Goal: Find specific page/section: Find specific page/section

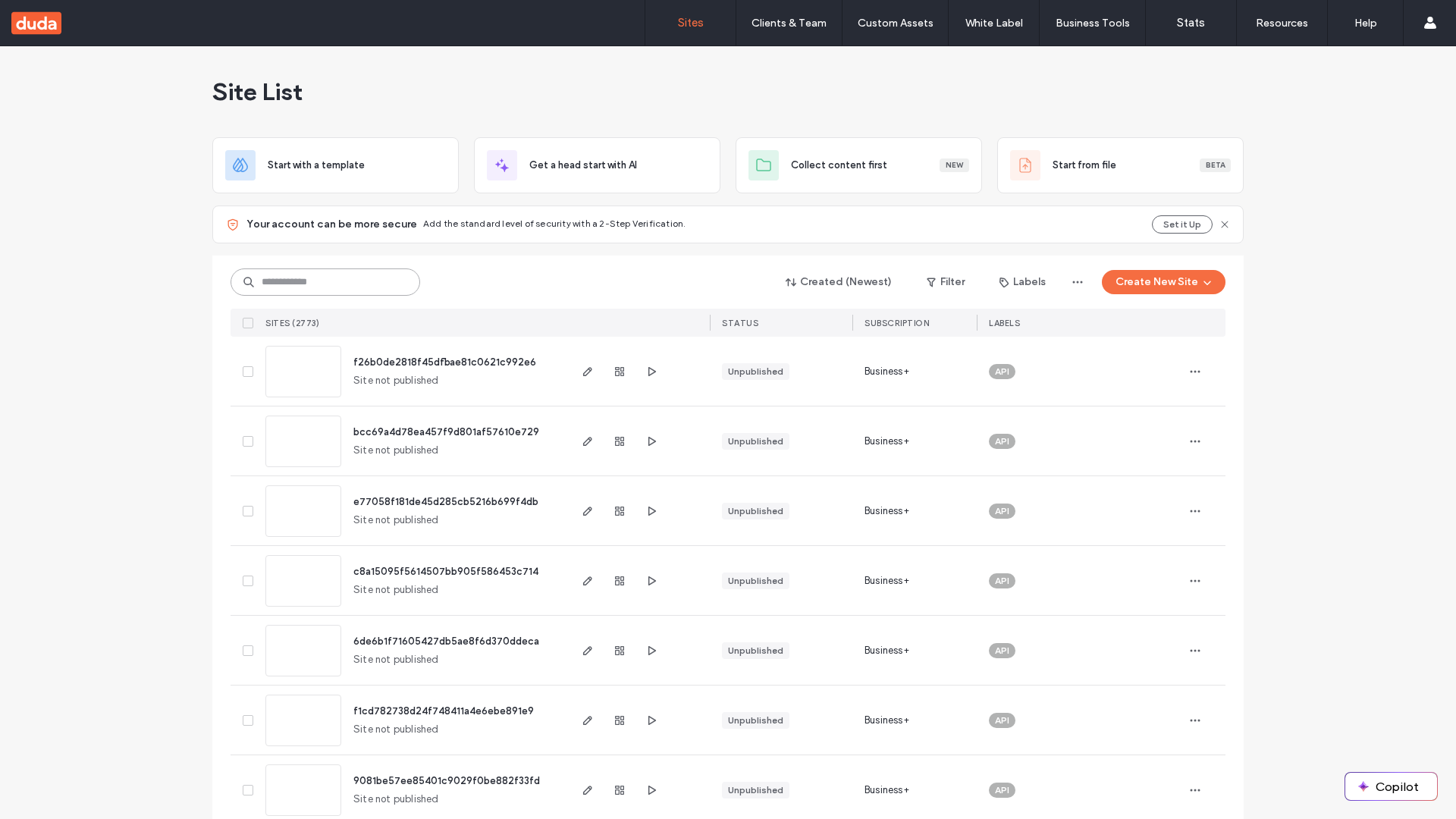
click at [325, 282] on input at bounding box center [325, 282] width 190 height 27
type input "**********"
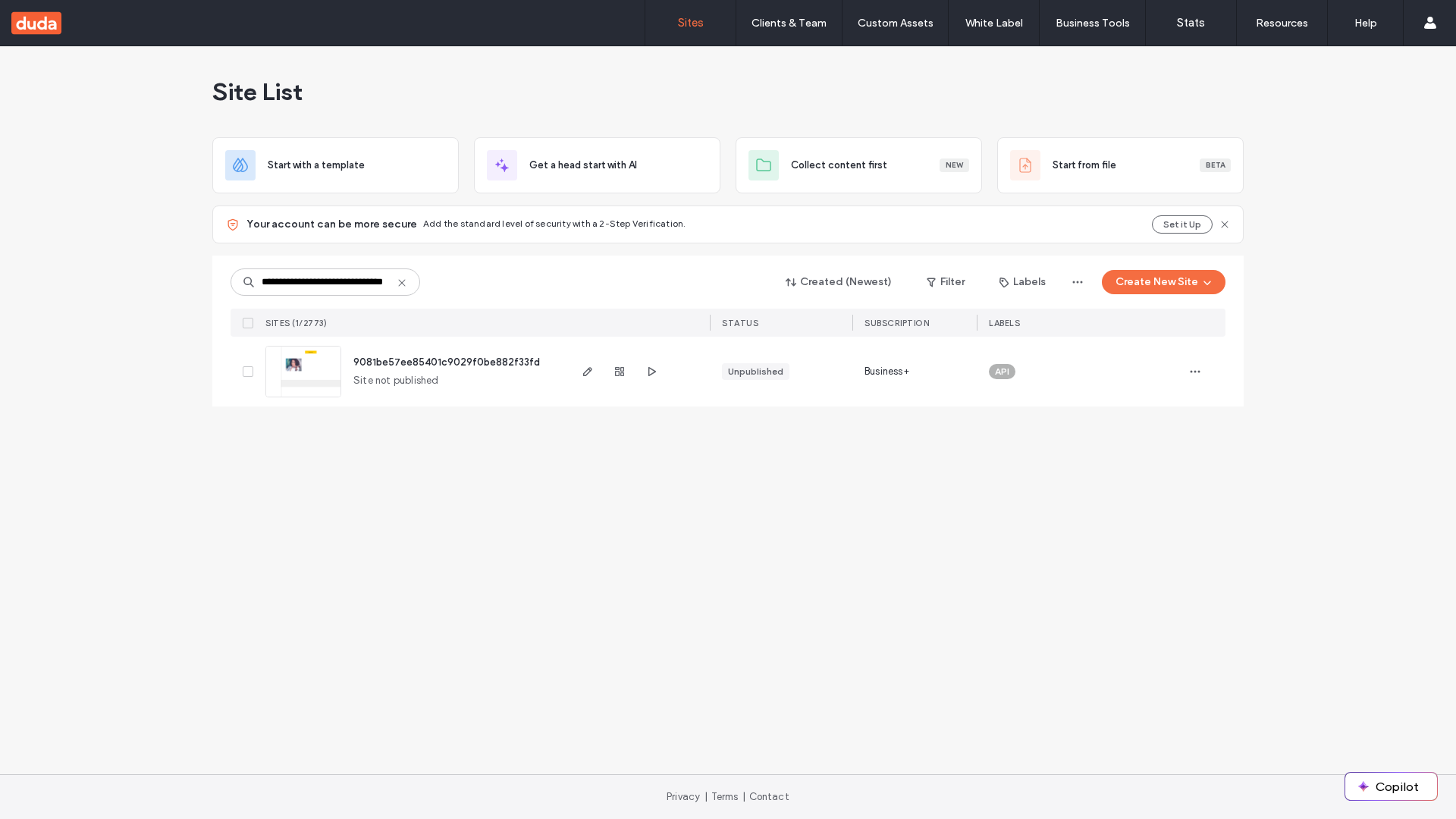
click at [447, 362] on span "9081be57ee85401c9029f0be882f33fd" at bounding box center [446, 362] width 186 height 11
